Goal: Entertainment & Leisure: Consume media (video, audio)

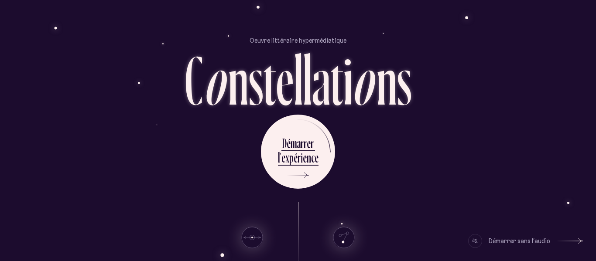
click at [387, 186] on div "D é m a r r e r l ’ e x p é r i e n c e" at bounding box center [298, 152] width 511 height 74
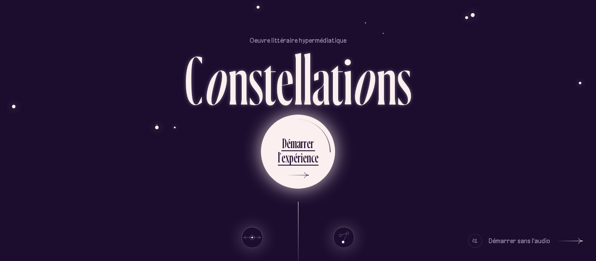
click at [301, 157] on div "i" at bounding box center [302, 157] width 2 height 17
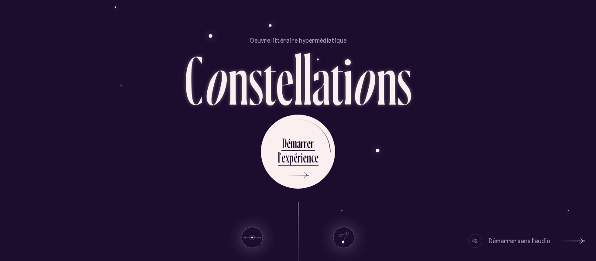
click at [538, 240] on div "Démarrer sans l’audio" at bounding box center [520, 241] width 62 height 14
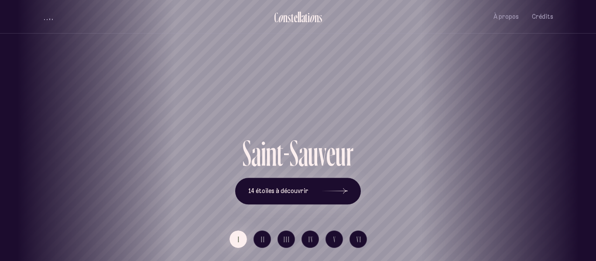
click at [475, 151] on div "S a i n t - S a u v e u r 14 étoiles à découvrir" at bounding box center [298, 169] width 511 height 69
drag, startPoint x: 330, startPoint y: 103, endPoint x: 289, endPoint y: 95, distance: 41.4
click at [289, 95] on h1 "Saint-Sauveur" at bounding box center [258, 104] width 557 height 36
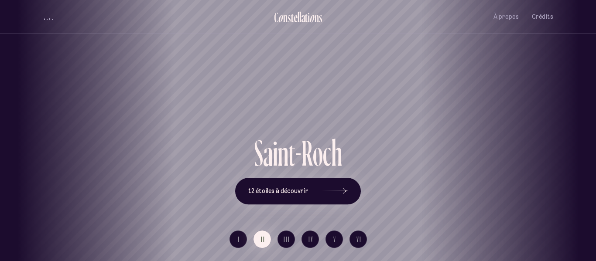
drag, startPoint x: 339, startPoint y: 95, endPoint x: 295, endPoint y: 85, distance: 45.1
click at [295, 86] on h1 "Saint-Roch" at bounding box center [255, 104] width 557 height 36
drag, startPoint x: 327, startPoint y: 94, endPoint x: 237, endPoint y: 43, distance: 104.2
click at [237, 43] on div "Limoilou" at bounding box center [207, 67] width 596 height 135
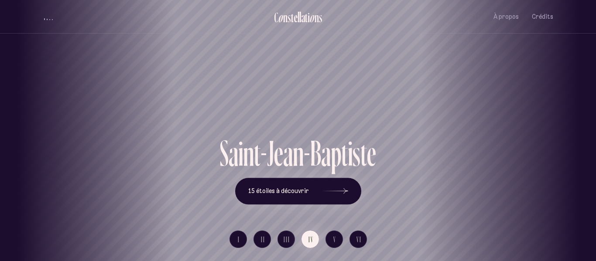
drag, startPoint x: 303, startPoint y: 86, endPoint x: 283, endPoint y: 81, distance: 20.2
click at [283, 81] on div "Saint-Jean-[PERSON_NAME]" at bounding box center [274, 104] width 583 height 62
click at [529, 127] on div "Saint-Jean-[PERSON_NAME]" at bounding box center [298, 104] width 583 height 62
drag, startPoint x: 529, startPoint y: 127, endPoint x: 437, endPoint y: 96, distance: 97.5
click at [437, 96] on div "Saint-Jean-[PERSON_NAME]" at bounding box center [218, 104] width 583 height 62
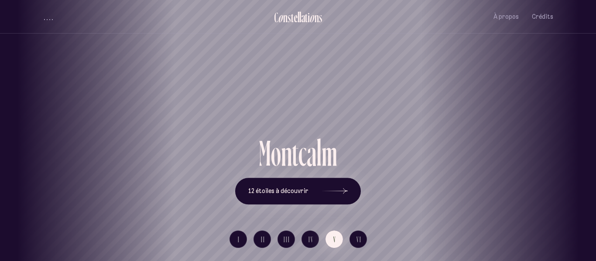
click at [237, 240] on div "[GEOGRAPHIC_DATA] [GEOGRAPHIC_DATA] [GEOGRAPHIC_DATA][PERSON_NAME][GEOGRAPHIC_D…" at bounding box center [298, 130] width 596 height 261
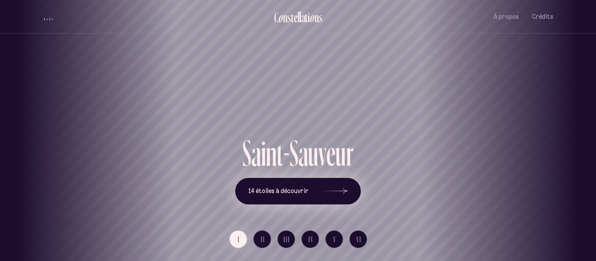
click at [298, 196] on button "14 étoiles à découvrir" at bounding box center [298, 191] width 126 height 27
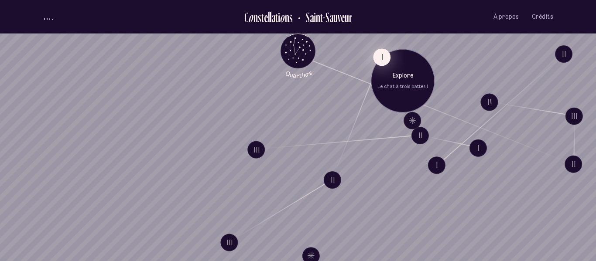
click at [378, 57] on button "I" at bounding box center [381, 56] width 17 height 17
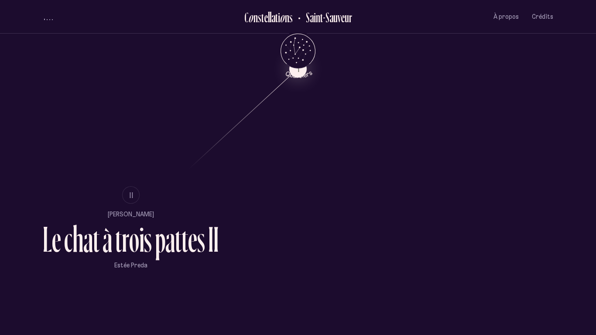
scroll to position [547, 0]
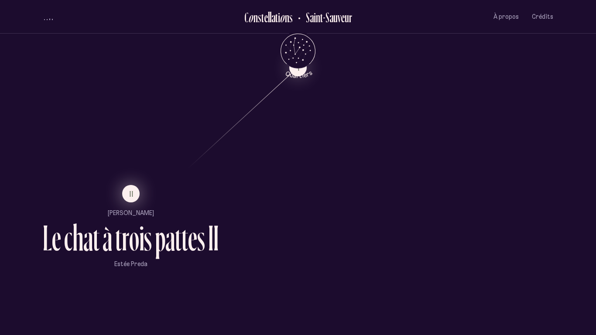
click at [137, 193] on button "II" at bounding box center [130, 193] width 17 height 17
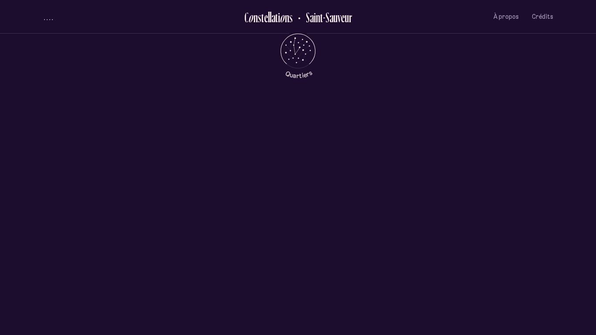
scroll to position [0, 0]
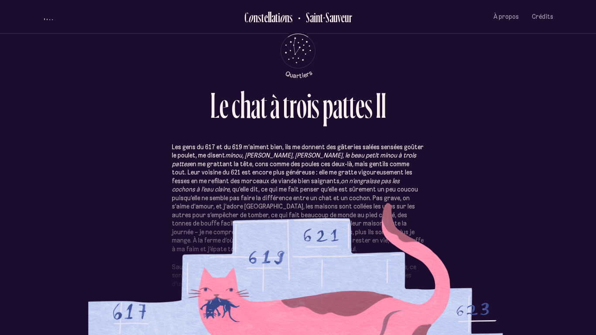
click at [49, 18] on div "volume audio" at bounding box center [48, 19] width 9 height 2
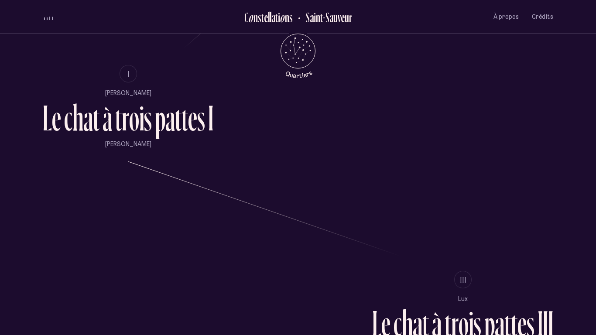
scroll to position [671, 0]
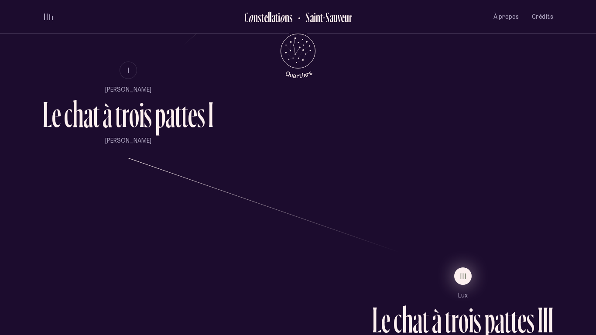
click at [461, 261] on span "III" at bounding box center [464, 276] width 7 height 7
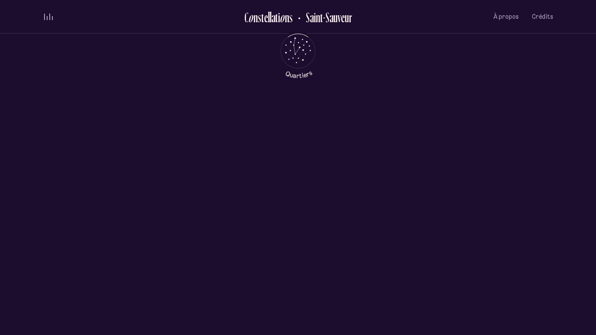
scroll to position [0, 0]
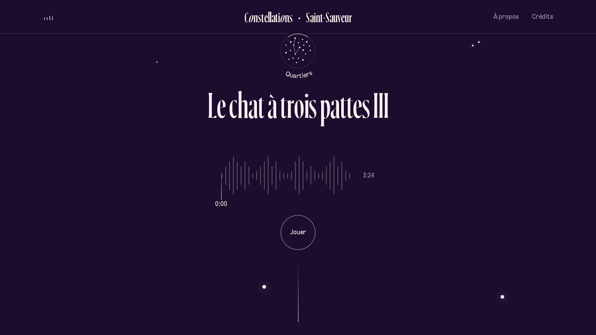
click at [49, 15] on div "volume audio" at bounding box center [48, 17] width 9 height 7
click at [299, 224] on div "Jouer" at bounding box center [298, 232] width 35 height 35
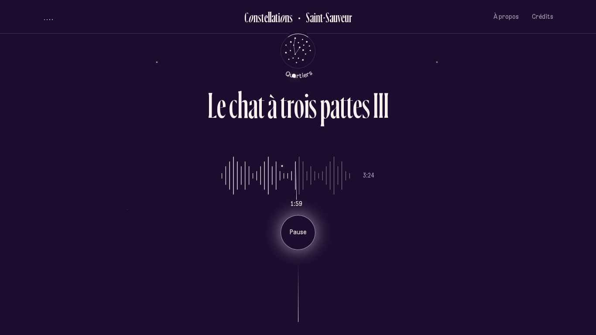
click at [299, 224] on div "Pause" at bounding box center [298, 232] width 35 height 35
click at [47, 19] on span "volume audio" at bounding box center [47, 17] width 1 height 7
click at [296, 230] on p "Jouer" at bounding box center [298, 232] width 22 height 9
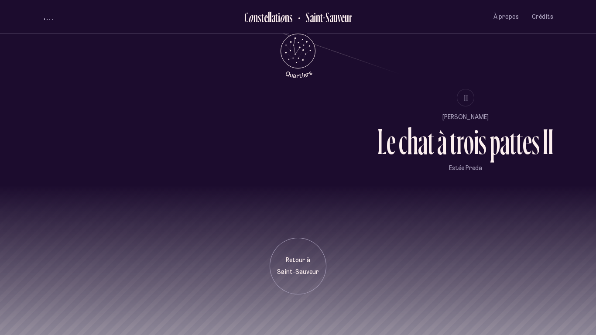
scroll to position [850, 0]
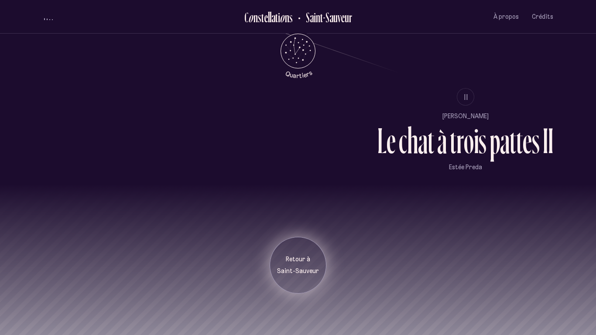
click at [299, 261] on p "Retour à" at bounding box center [298, 259] width 44 height 9
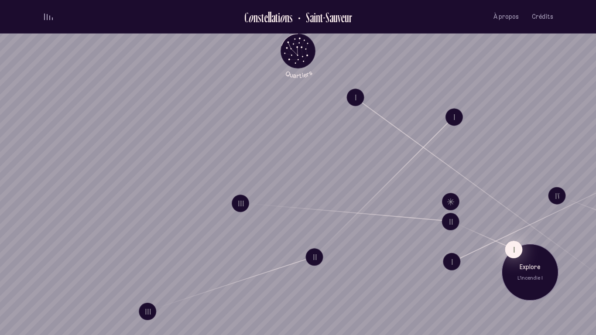
click at [512, 247] on button "I" at bounding box center [513, 249] width 17 height 17
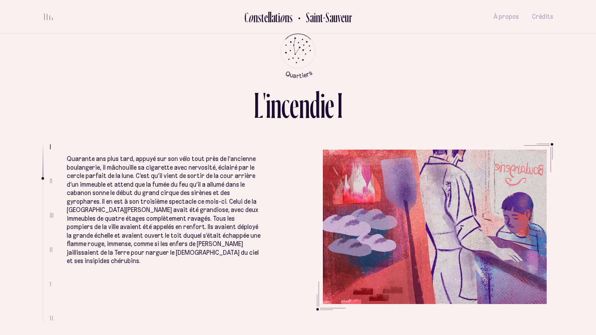
scroll to position [283, 0]
click at [271, 174] on ul "Quand il était petit, la voisine lui avait offert un emploi régulier plutôt bie…" at bounding box center [310, 232] width 487 height 179
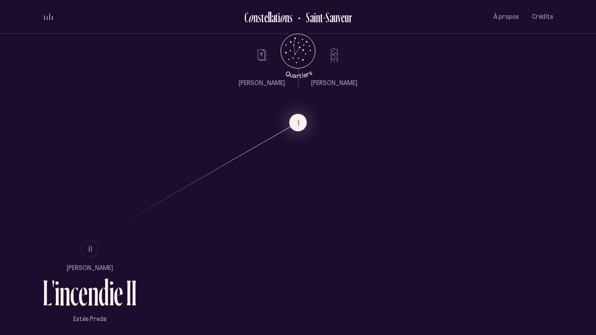
scroll to position [493, 0]
click at [89, 249] on span "II" at bounding box center [91, 248] width 4 height 7
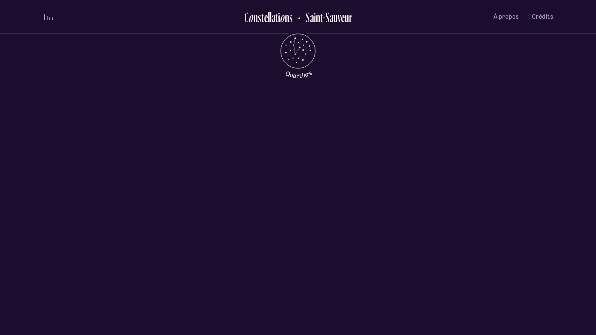
scroll to position [0, 0]
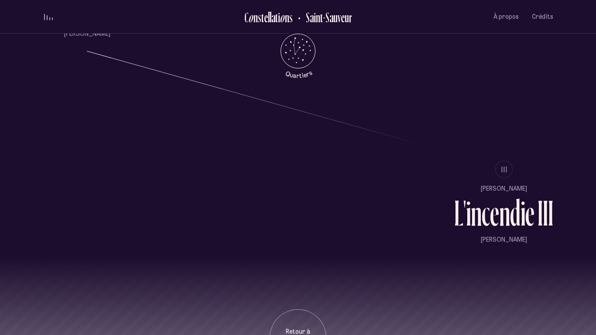
scroll to position [777, 0]
click at [497, 169] on button "III" at bounding box center [503, 170] width 17 height 17
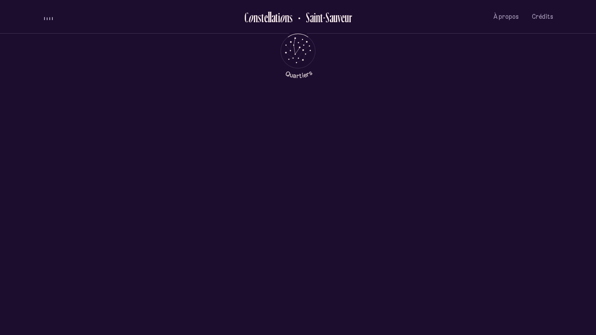
scroll to position [0, 0]
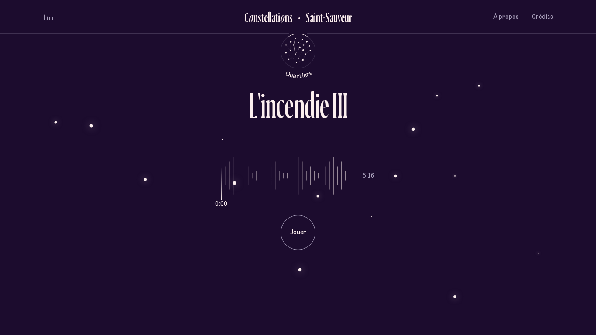
click at [48, 15] on div "volume audio" at bounding box center [48, 17] width 9 height 7
click at [299, 239] on div "Jouer" at bounding box center [298, 232] width 35 height 35
click at [300, 106] on div "n" at bounding box center [299, 105] width 11 height 36
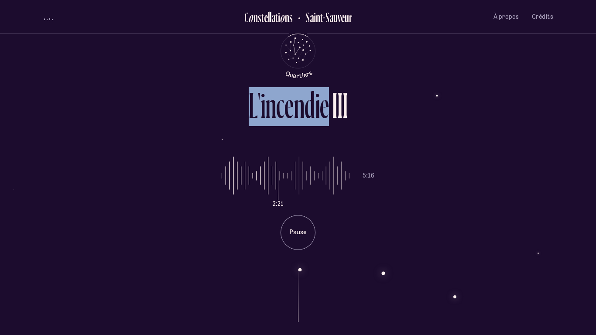
click at [300, 106] on div "n" at bounding box center [299, 105] width 11 height 36
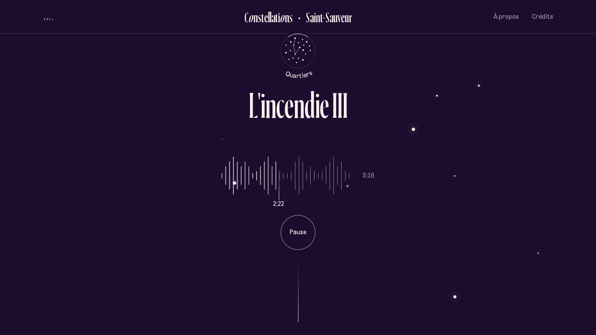
click at [300, 106] on div "n" at bounding box center [299, 105] width 11 height 36
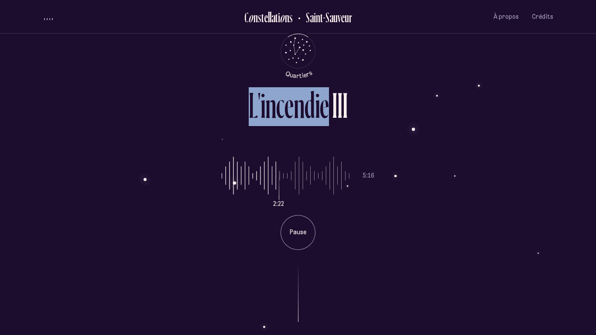
click at [300, 106] on div "n" at bounding box center [299, 105] width 11 height 36
click at [346, 103] on div "I" at bounding box center [345, 105] width 5 height 36
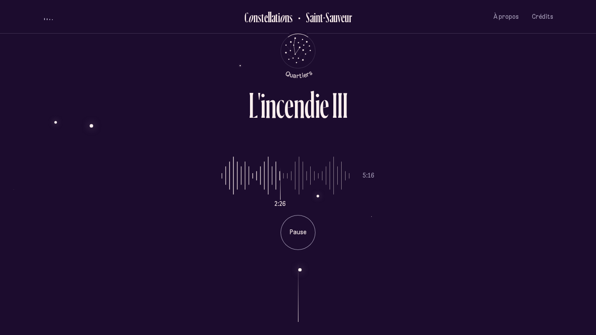
click at [346, 103] on div "I" at bounding box center [345, 105] width 5 height 36
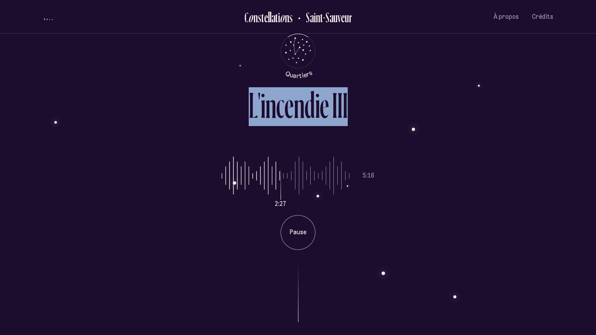
click at [333, 106] on div "I" at bounding box center [334, 105] width 5 height 36
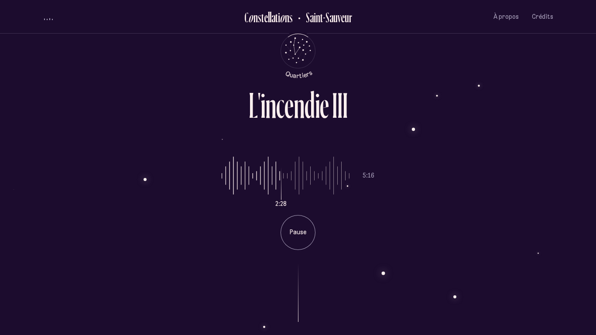
click at [266, 107] on div "n" at bounding box center [270, 105] width 11 height 36
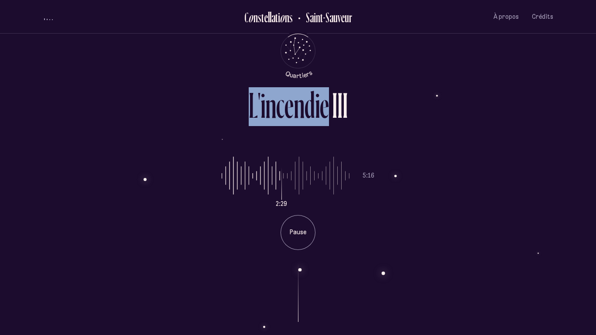
click at [266, 107] on div "n" at bounding box center [270, 105] width 11 height 36
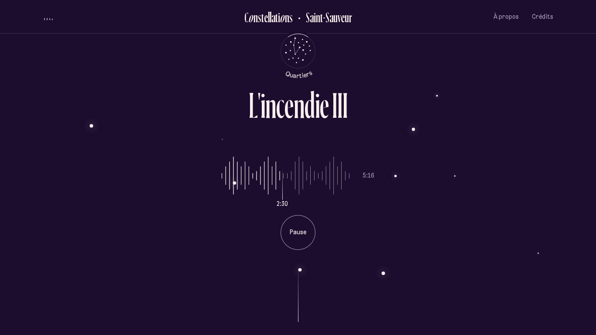
click at [266, 107] on div "n" at bounding box center [270, 105] width 11 height 36
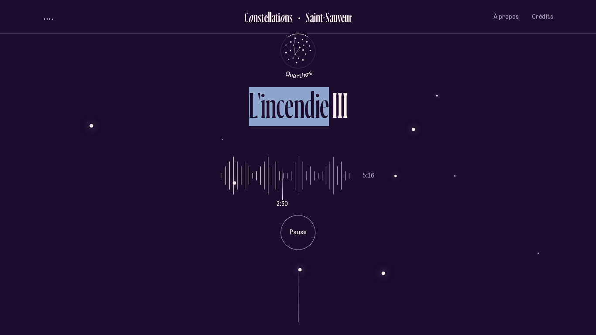
click at [266, 107] on div "n" at bounding box center [270, 105] width 11 height 36
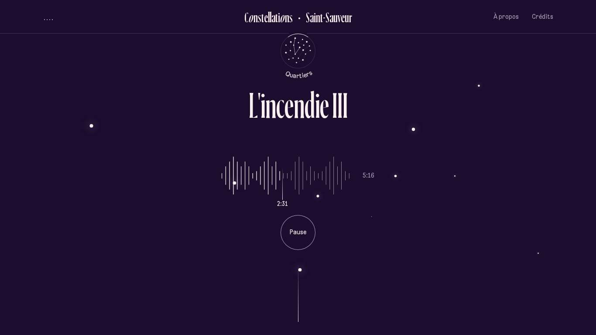
click at [266, 107] on div "n" at bounding box center [270, 105] width 11 height 36
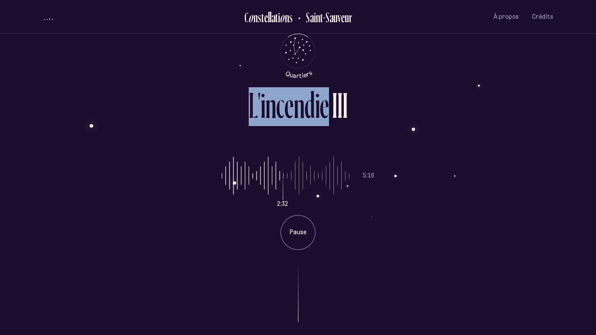
click at [266, 107] on div "n" at bounding box center [270, 105] width 11 height 36
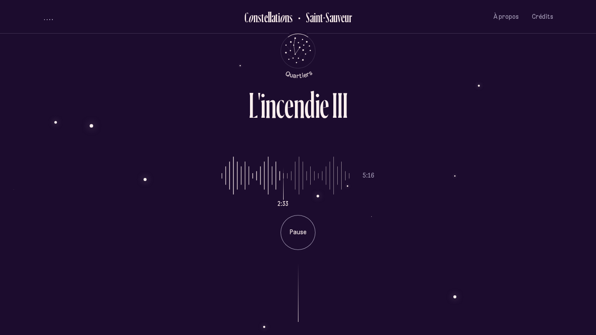
click at [266, 107] on div "n" at bounding box center [270, 105] width 11 height 36
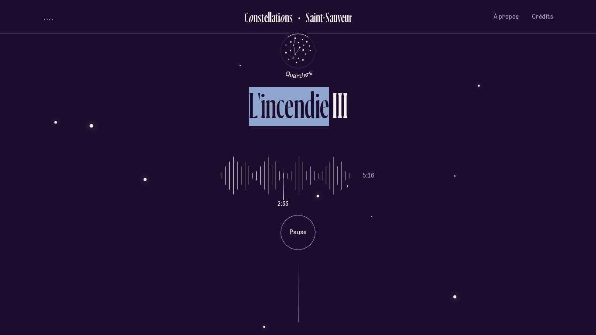
click at [266, 107] on div "n" at bounding box center [270, 105] width 11 height 36
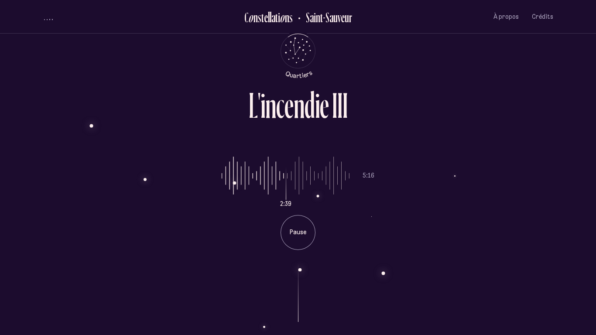
click at [211, 107] on div "L ' i n c e n d i e I I I" at bounding box center [298, 102] width 511 height 30
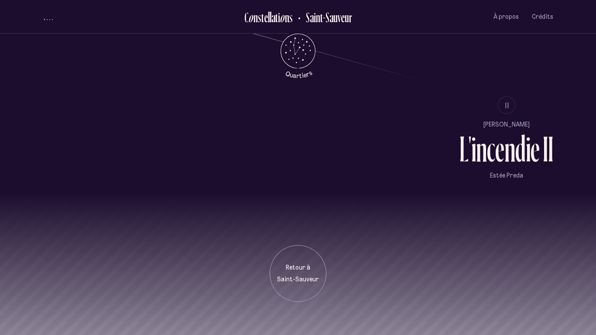
scroll to position [846, 0]
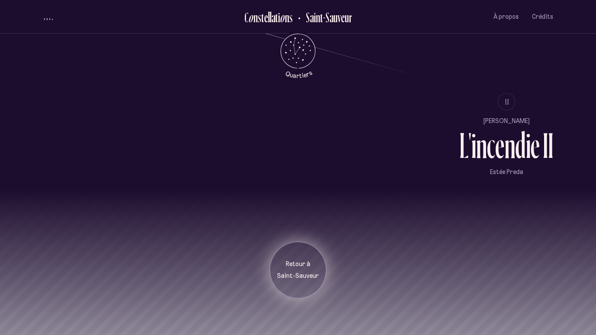
click at [303, 258] on div "Retour à [GEOGRAPHIC_DATA]" at bounding box center [298, 270] width 57 height 57
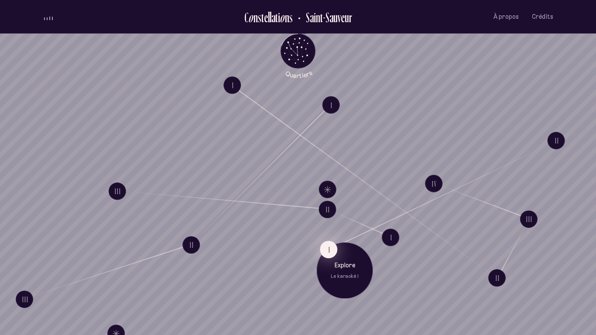
click at [327, 250] on button "I" at bounding box center [328, 249] width 17 height 17
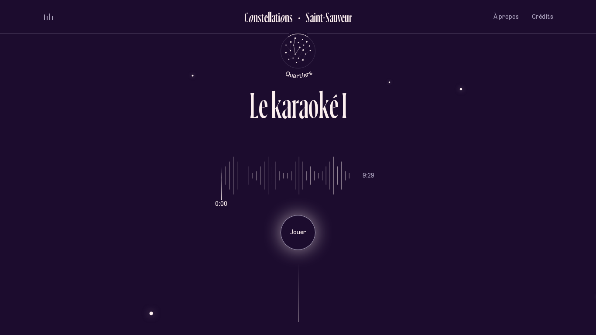
click at [301, 244] on div "Jouer" at bounding box center [298, 232] width 35 height 35
click at [290, 225] on div "Pause" at bounding box center [298, 232] width 35 height 35
click at [46, 16] on div "volume audio" at bounding box center [48, 17] width 9 height 7
